Goal: Information Seeking & Learning: Learn about a topic

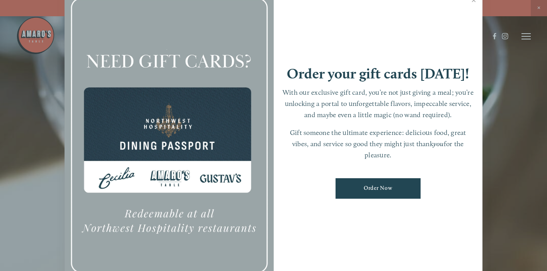
click at [523, 34] on div at bounding box center [273, 135] width 547 height 271
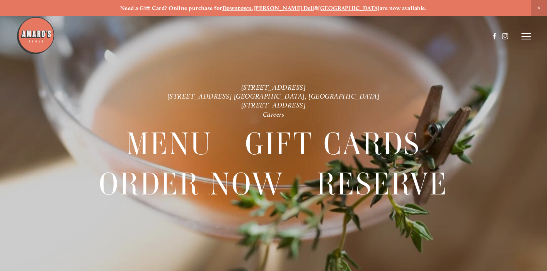
click at [527, 36] on icon at bounding box center [525, 36] width 9 height 7
click at [385, 36] on span "Menu" at bounding box center [389, 36] width 14 height 7
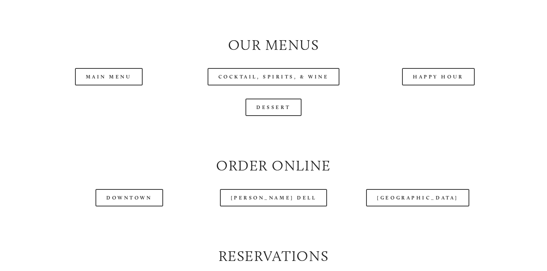
scroll to position [770, 0]
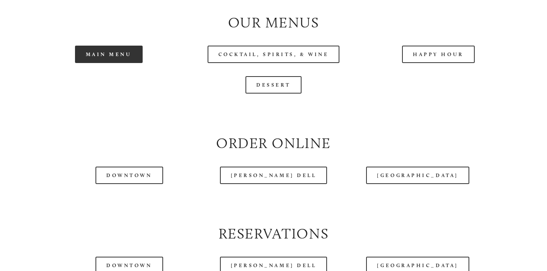
click at [109, 63] on link "Main Menu" at bounding box center [109, 54] width 68 height 17
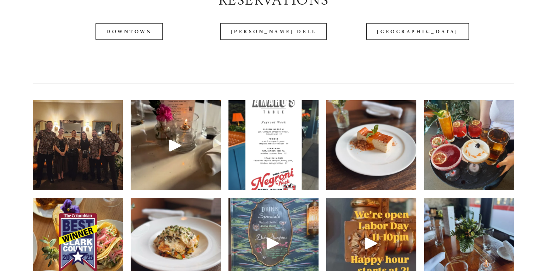
scroll to position [1009, 0]
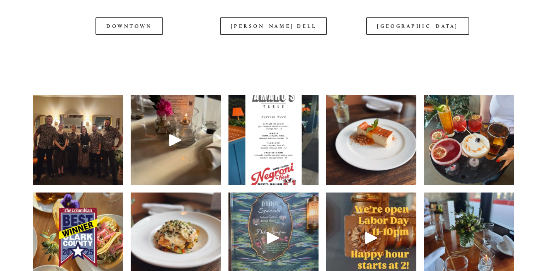
click at [406, 45] on header "Menu Order Now Visit Gallery 0" at bounding box center [273, 17] width 514 height 73
click at [398, 45] on header "Menu Order Now Visit Gallery 0" at bounding box center [273, 17] width 514 height 73
click at [415, 47] on header "Menu Order Now Visit Gallery 0" at bounding box center [273, 17] width 514 height 73
click at [394, 45] on header "Menu Order Now Visit Gallery 0" at bounding box center [273, 17] width 514 height 73
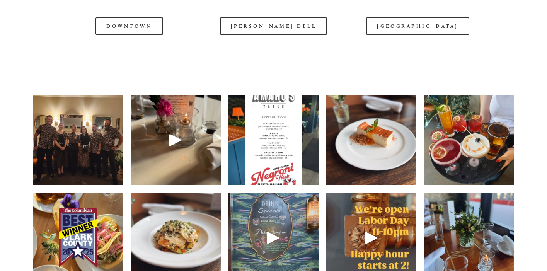
click at [394, 45] on header "Menu Order Now Visit Gallery 0" at bounding box center [273, 17] width 514 height 73
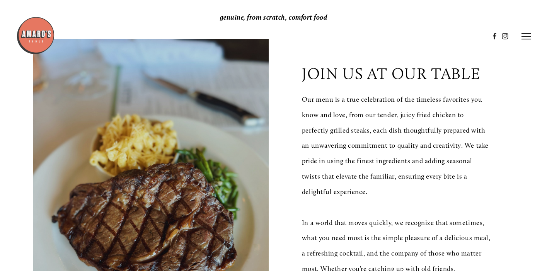
scroll to position [128, 0]
